Goal: Check status

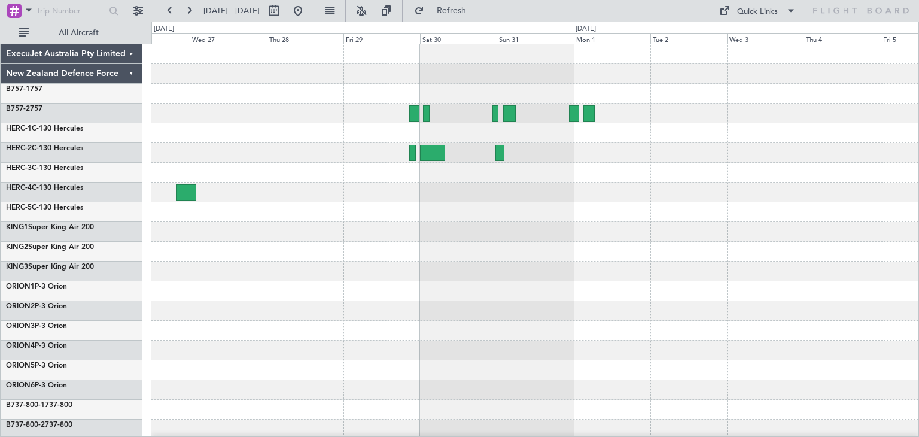
click at [598, 350] on div at bounding box center [534, 291] width 767 height 494
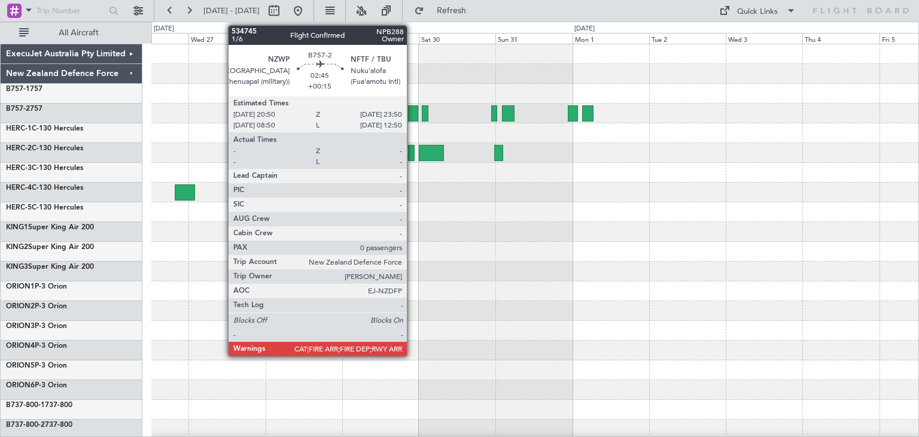
click at [412, 107] on div at bounding box center [413, 113] width 10 height 16
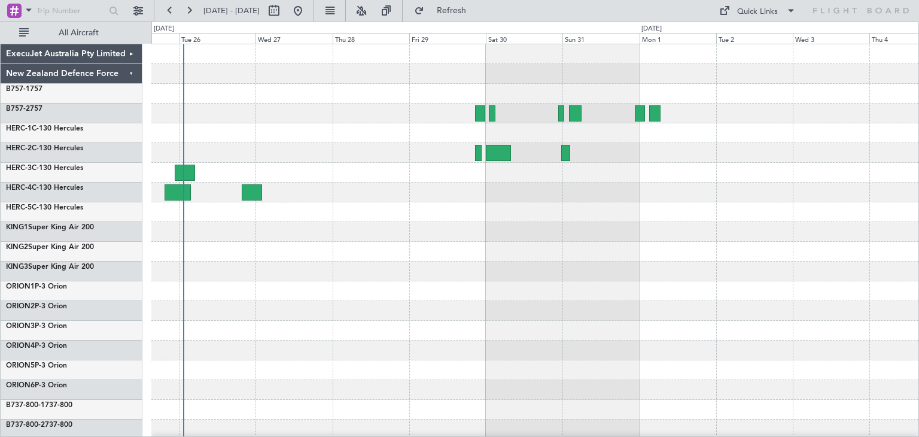
click at [592, 266] on div at bounding box center [534, 291] width 767 height 494
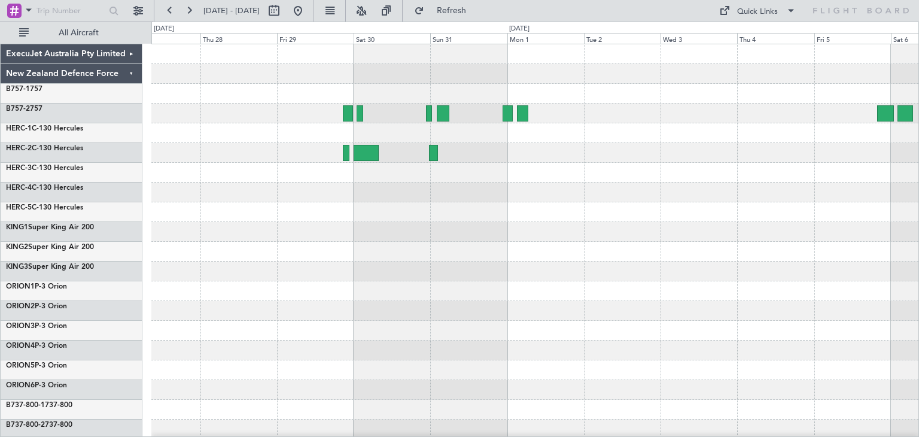
click at [380, 211] on div at bounding box center [534, 291] width 767 height 494
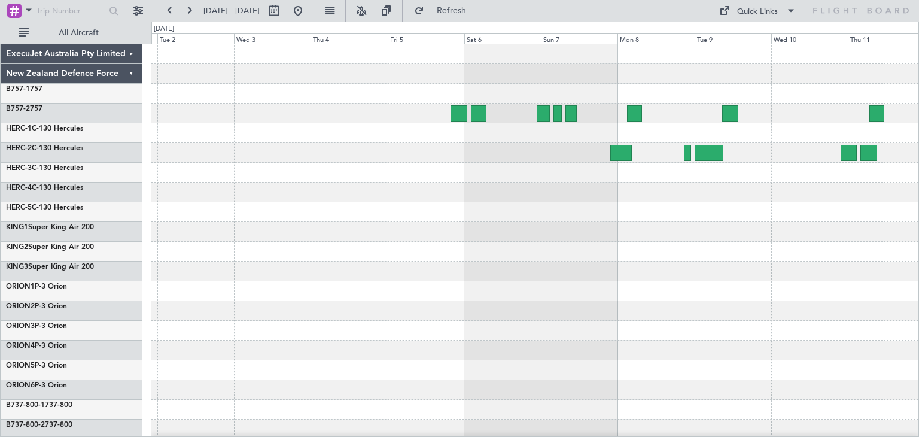
click at [169, 252] on div at bounding box center [534, 291] width 767 height 494
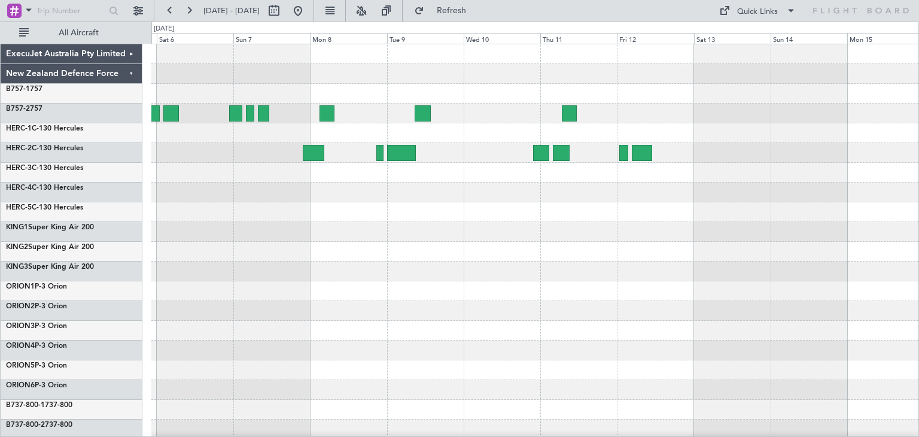
click at [555, 197] on div at bounding box center [534, 192] width 767 height 20
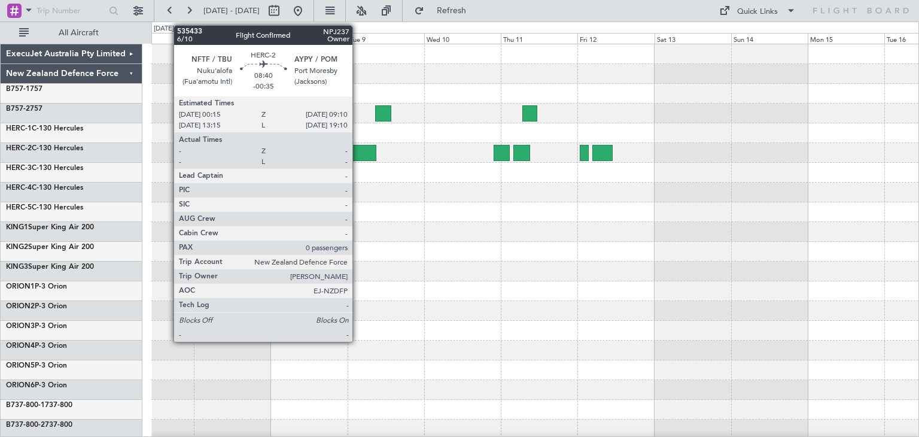
click at [358, 152] on div at bounding box center [362, 153] width 29 height 16
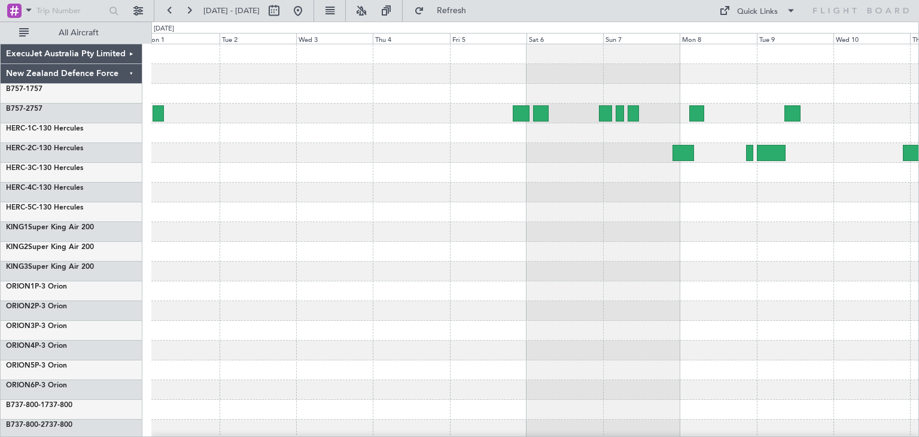
click at [763, 323] on div at bounding box center [534, 291] width 767 height 494
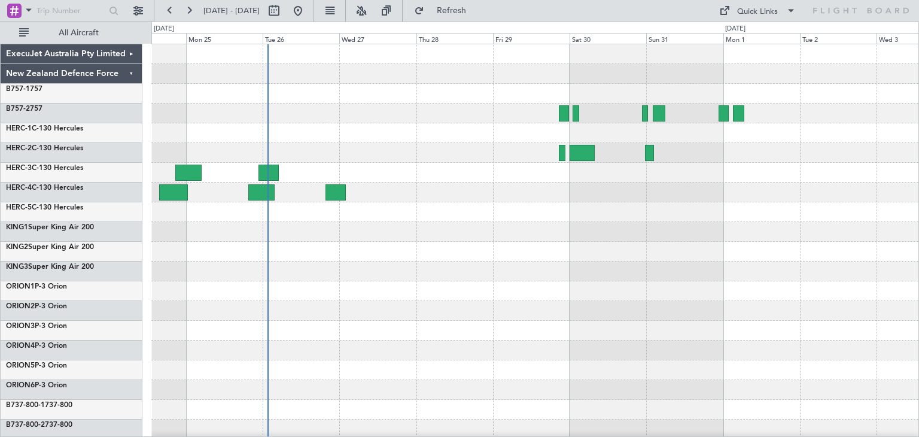
click at [418, 294] on div at bounding box center [534, 291] width 767 height 494
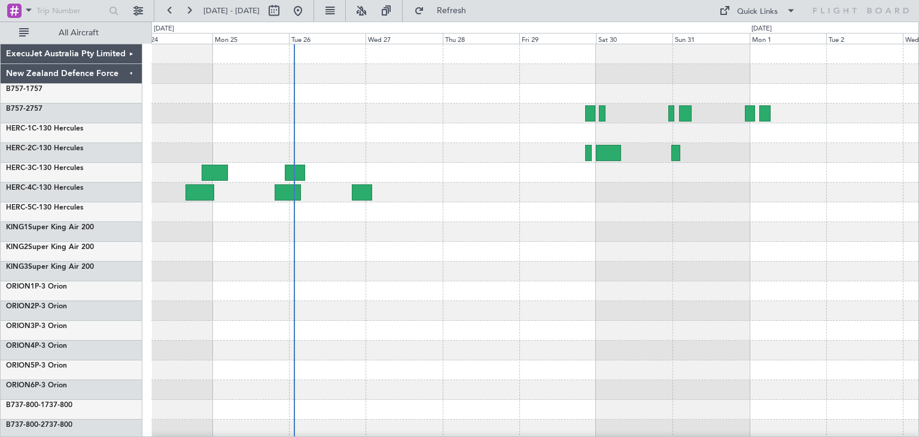
click at [131, 56] on div "ExecuJet Australia Pty Limited" at bounding box center [72, 54] width 142 height 20
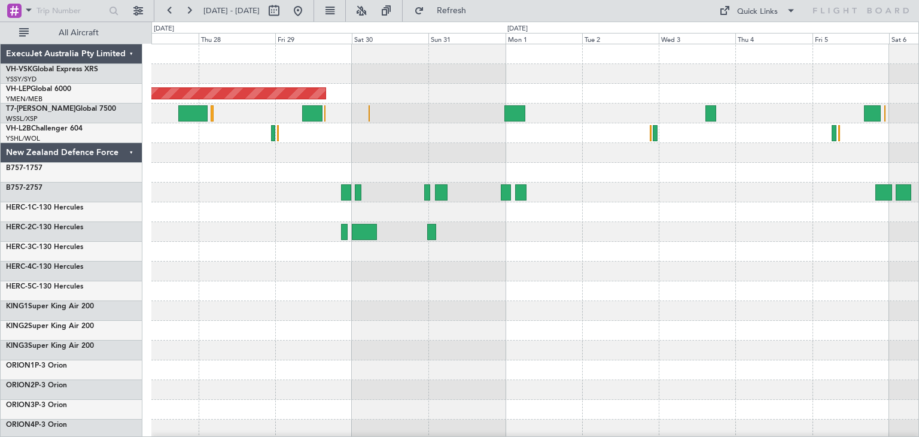
click at [299, 261] on div "Unplanned Maint Sydney ([PERSON_NAME] Intl) Unplanned Maint Wichita (Wichita Mi…" at bounding box center [534, 330] width 767 height 573
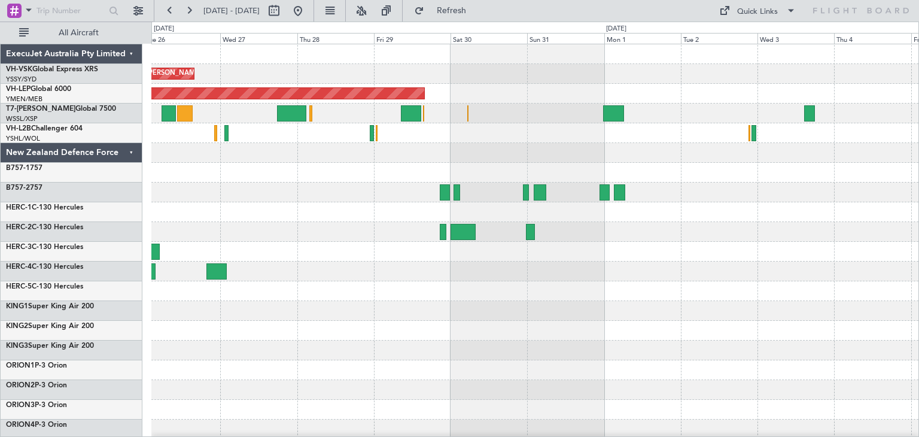
click at [129, 53] on div "ExecuJet Australia Pty Limited" at bounding box center [72, 54] width 142 height 20
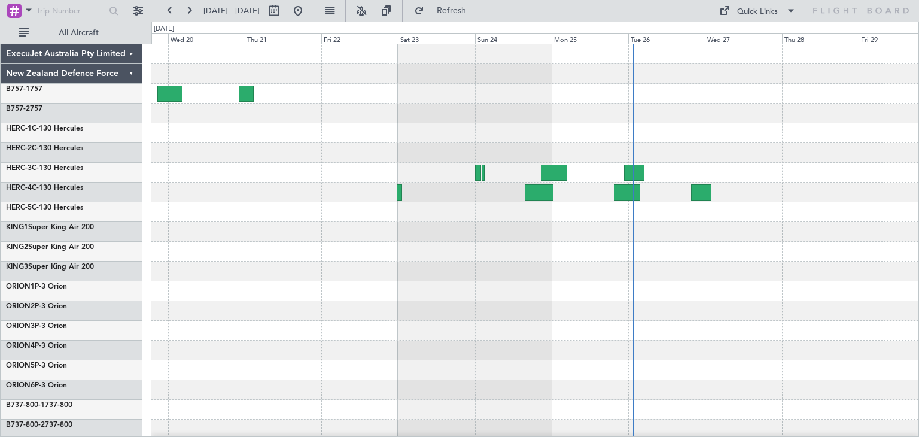
click at [808, 334] on div at bounding box center [534, 291] width 767 height 494
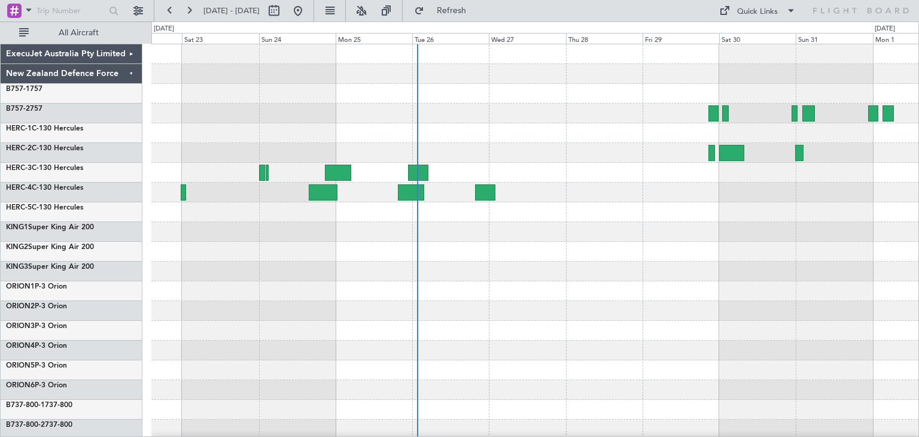
click at [599, 298] on div at bounding box center [534, 291] width 767 height 20
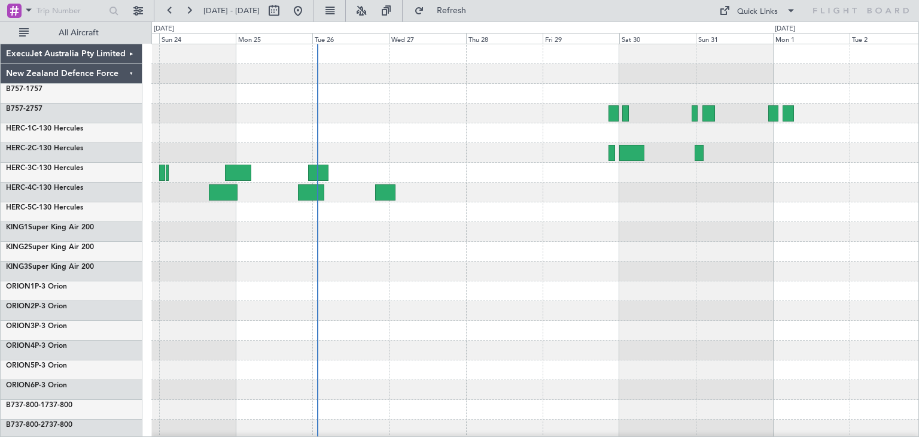
click at [648, 296] on div at bounding box center [534, 291] width 767 height 494
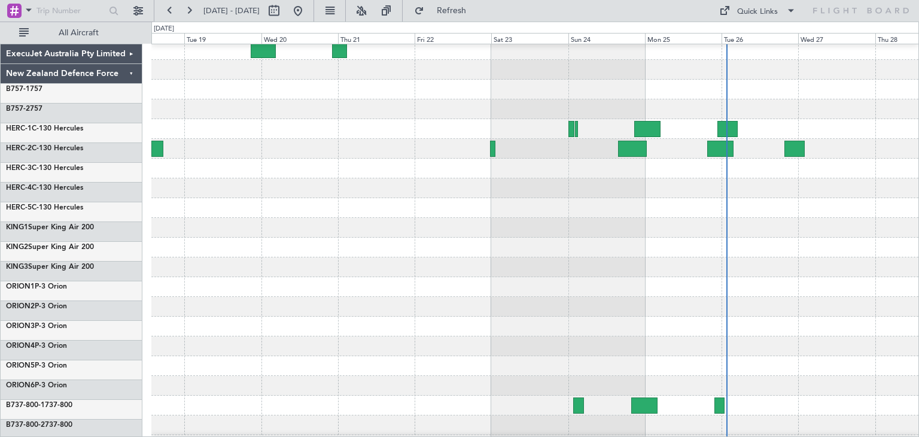
scroll to position [45, 0]
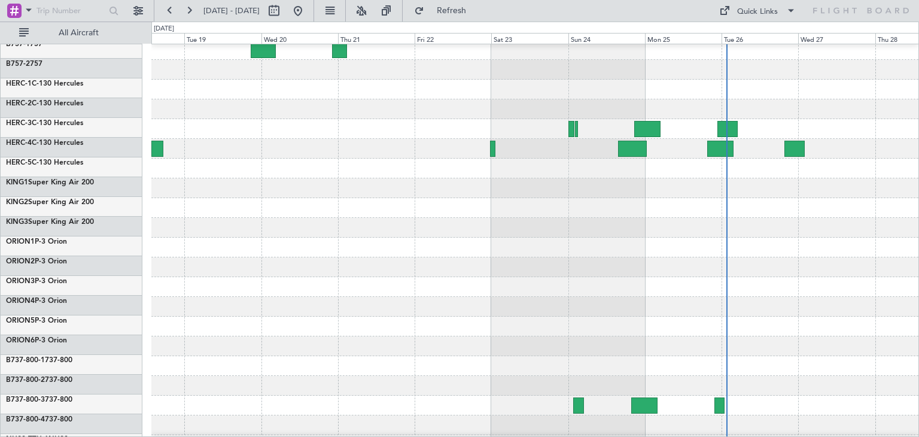
click at [754, 267] on div at bounding box center [534, 267] width 767 height 20
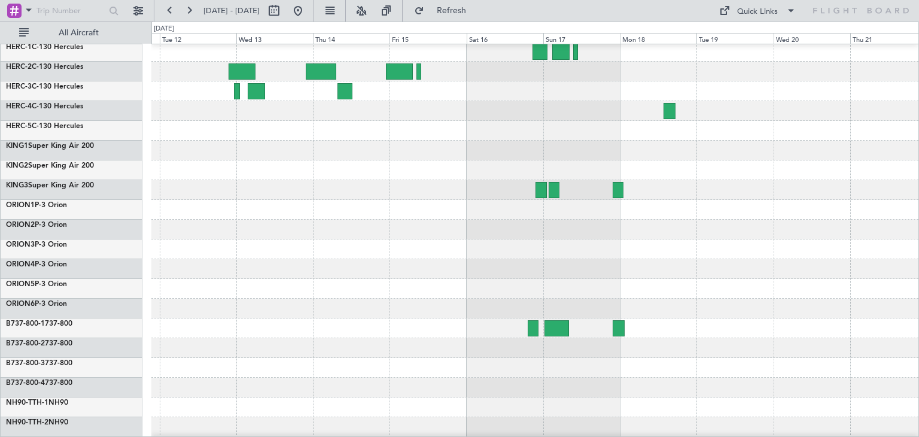
click at [858, 304] on div at bounding box center [534, 309] width 767 height 20
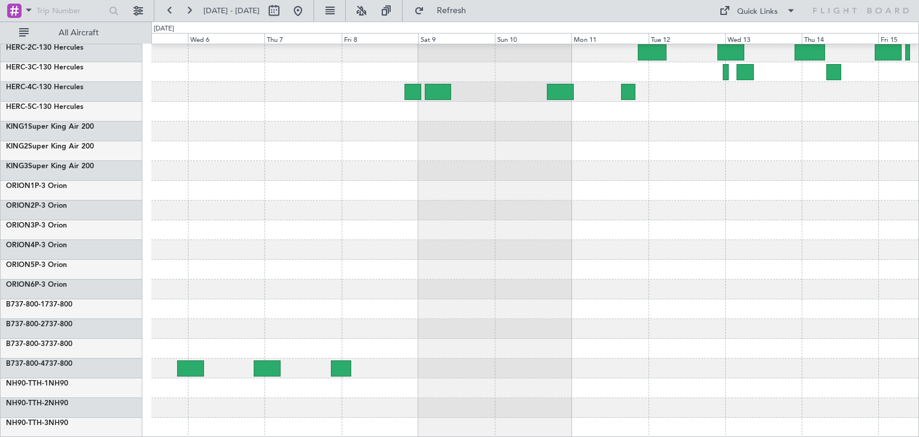
click at [918, 309] on div "ExecuJet Australia Pty Limited New Zealand Defence Force B757-1 757 B757-2 757 …" at bounding box center [459, 229] width 919 height 415
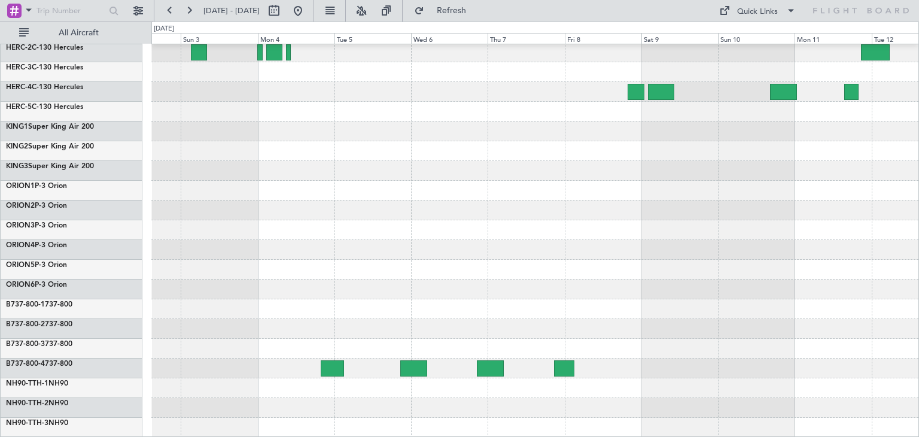
scroll to position [101, 0]
click at [555, 318] on div at bounding box center [534, 191] width 767 height 494
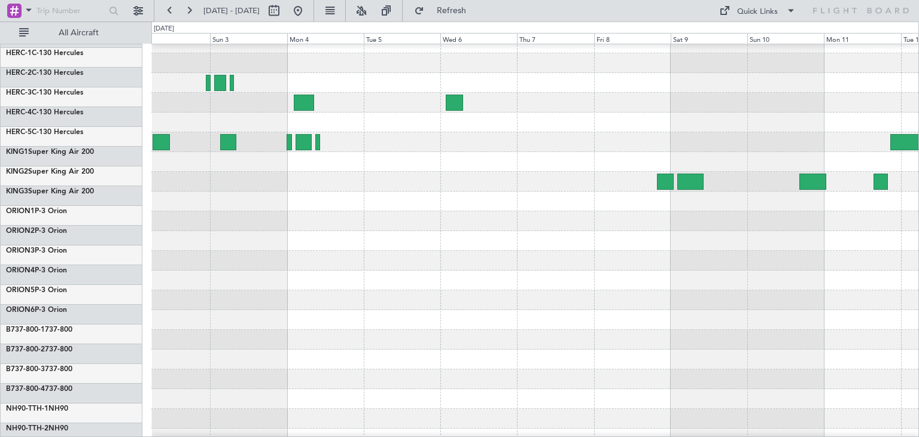
scroll to position [0, 0]
